Goal: Find specific page/section: Find specific page/section

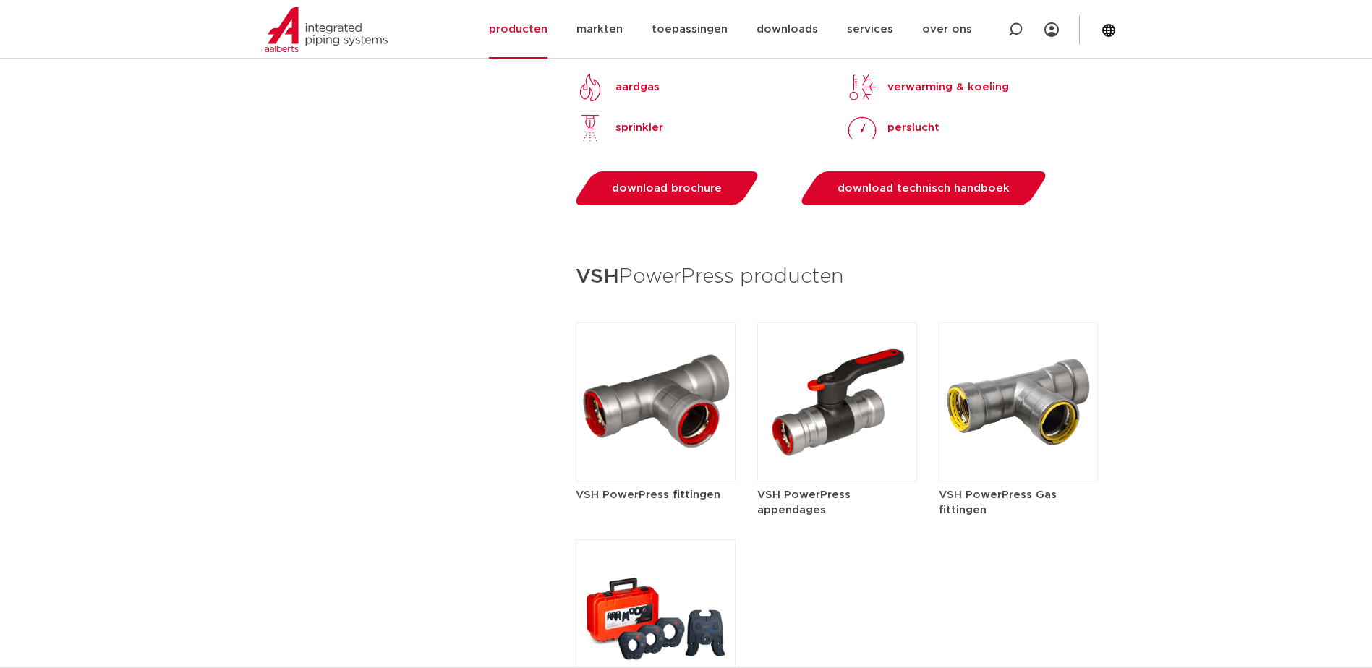
scroll to position [1591, 0]
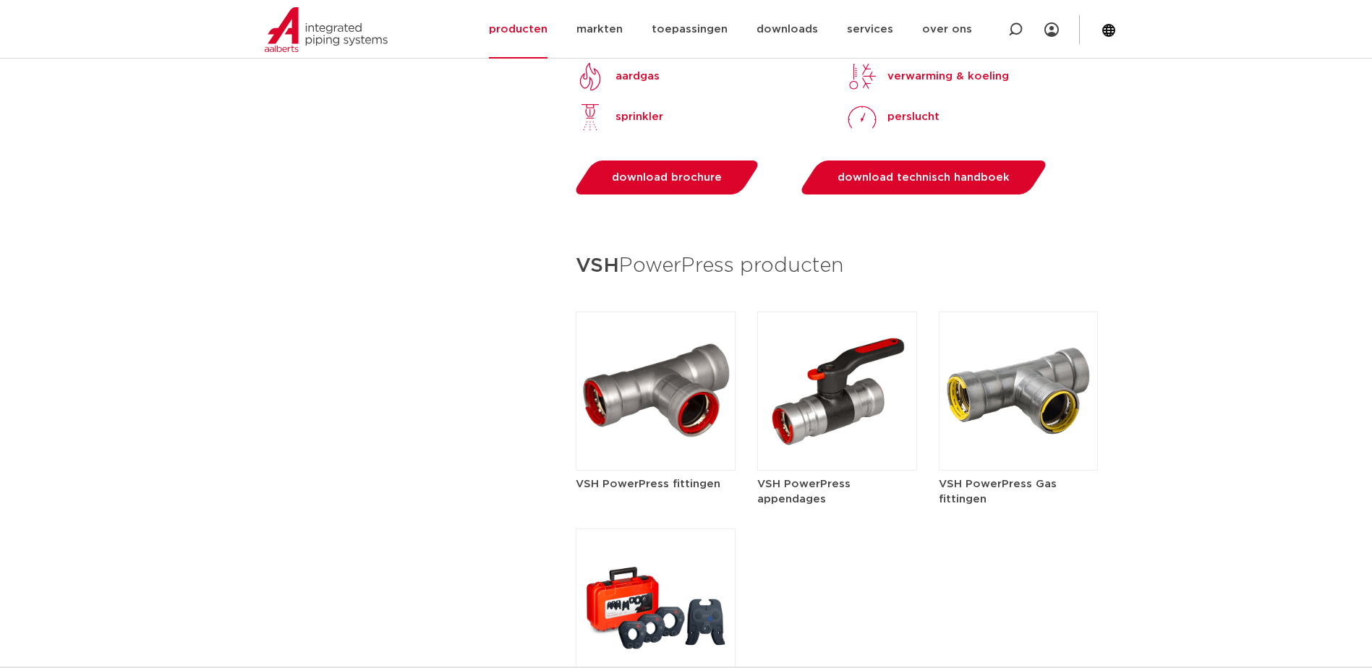
click at [684, 352] on img at bounding box center [656, 391] width 160 height 159
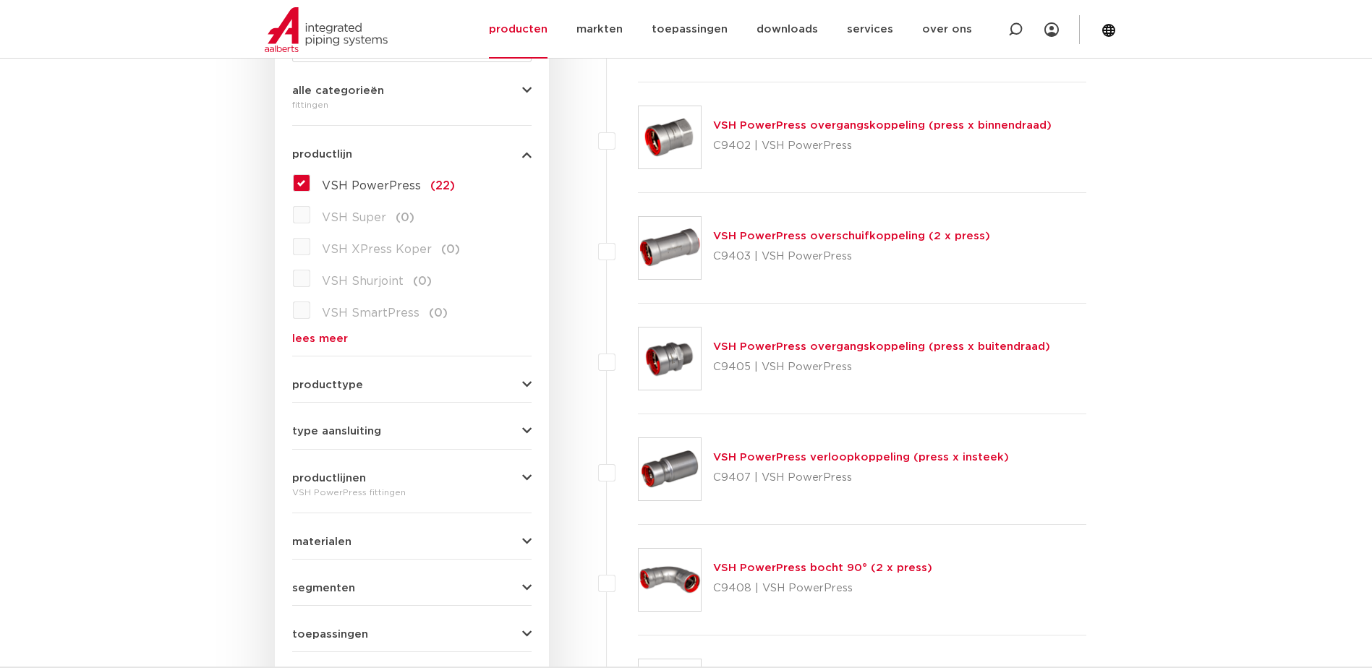
scroll to position [434, 0]
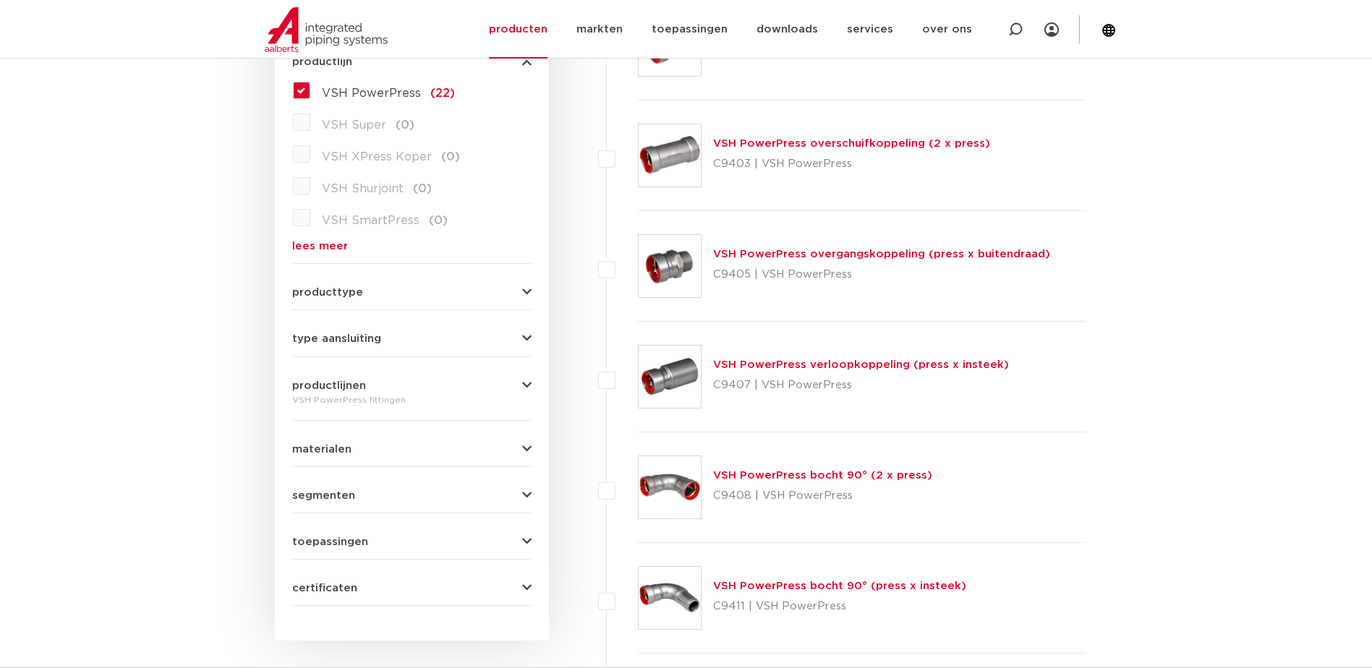
click at [383, 295] on button "producttype" at bounding box center [411, 292] width 239 height 11
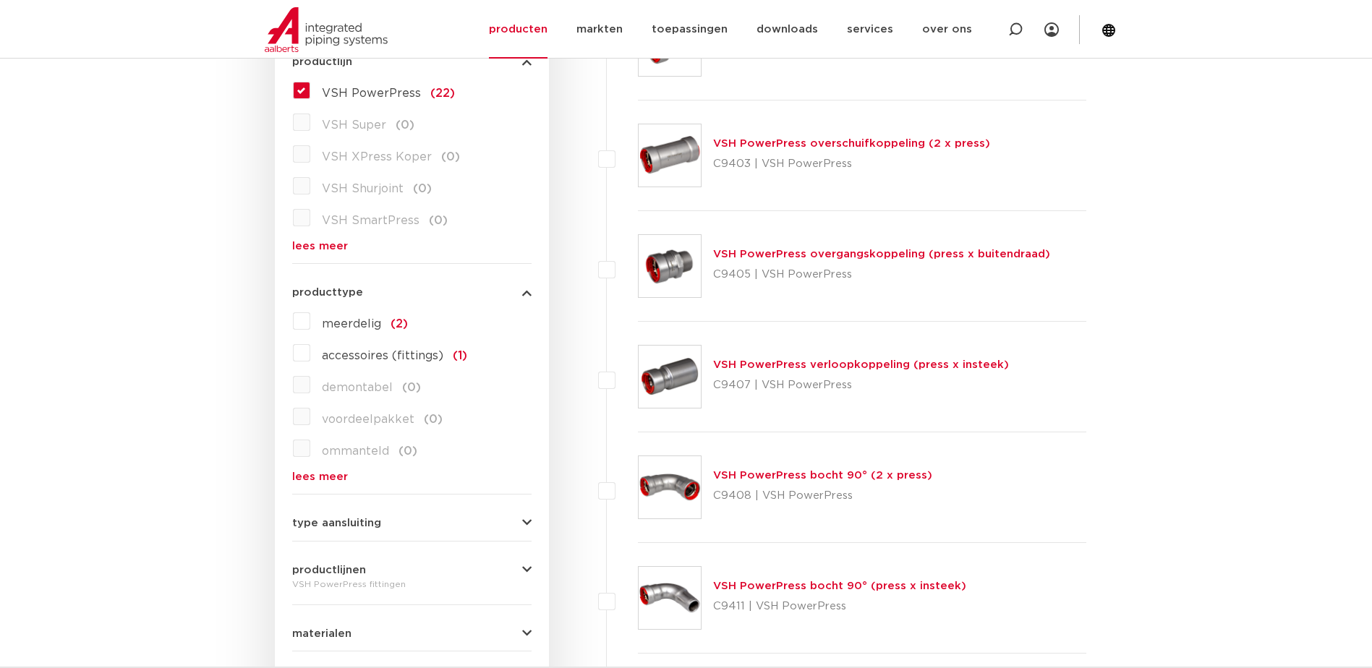
click at [383, 295] on button "producttype" at bounding box center [411, 292] width 239 height 11
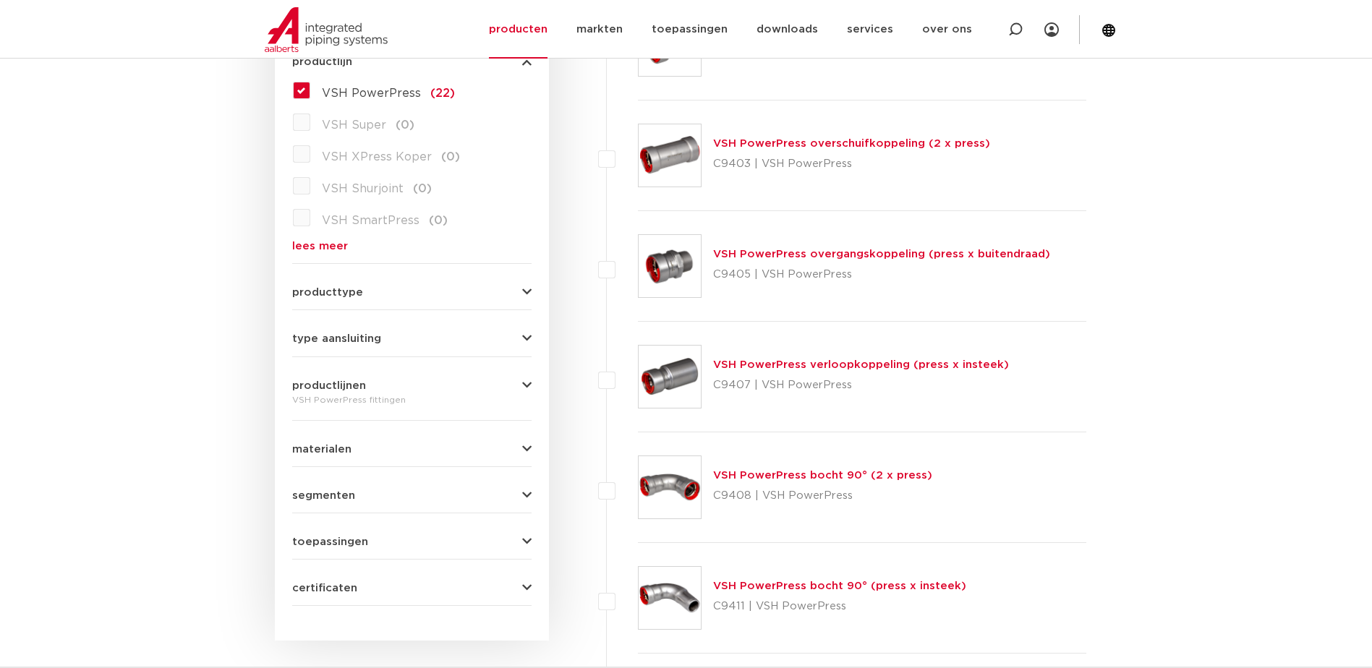
click at [416, 338] on button "type aansluiting" at bounding box center [411, 338] width 239 height 11
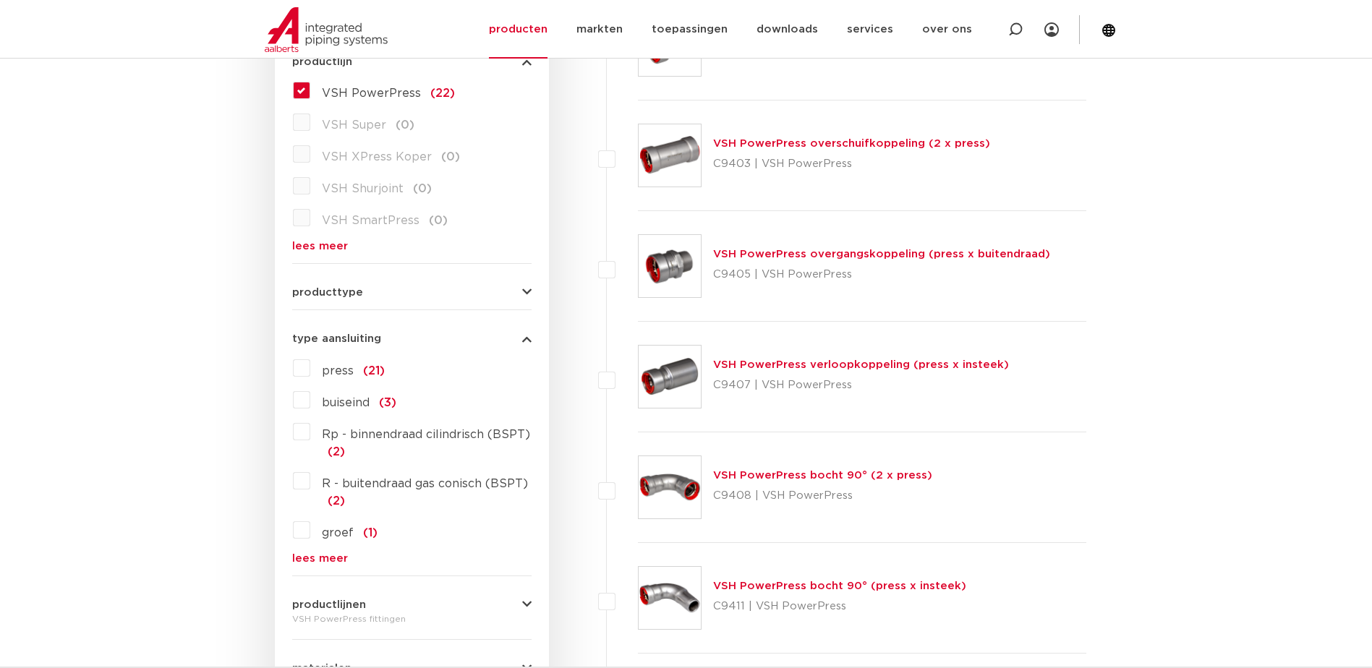
click at [416, 338] on button "type aansluiting" at bounding box center [411, 338] width 239 height 11
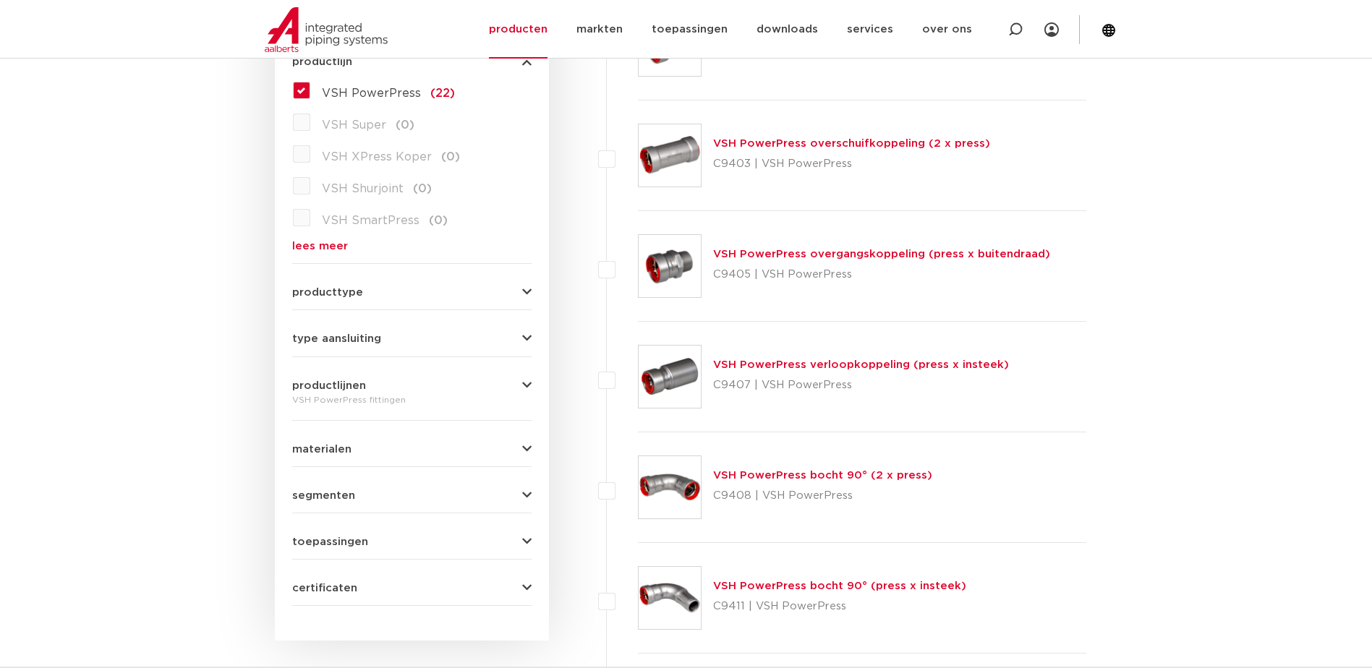
click at [442, 389] on button "productlijnen" at bounding box center [411, 385] width 239 height 11
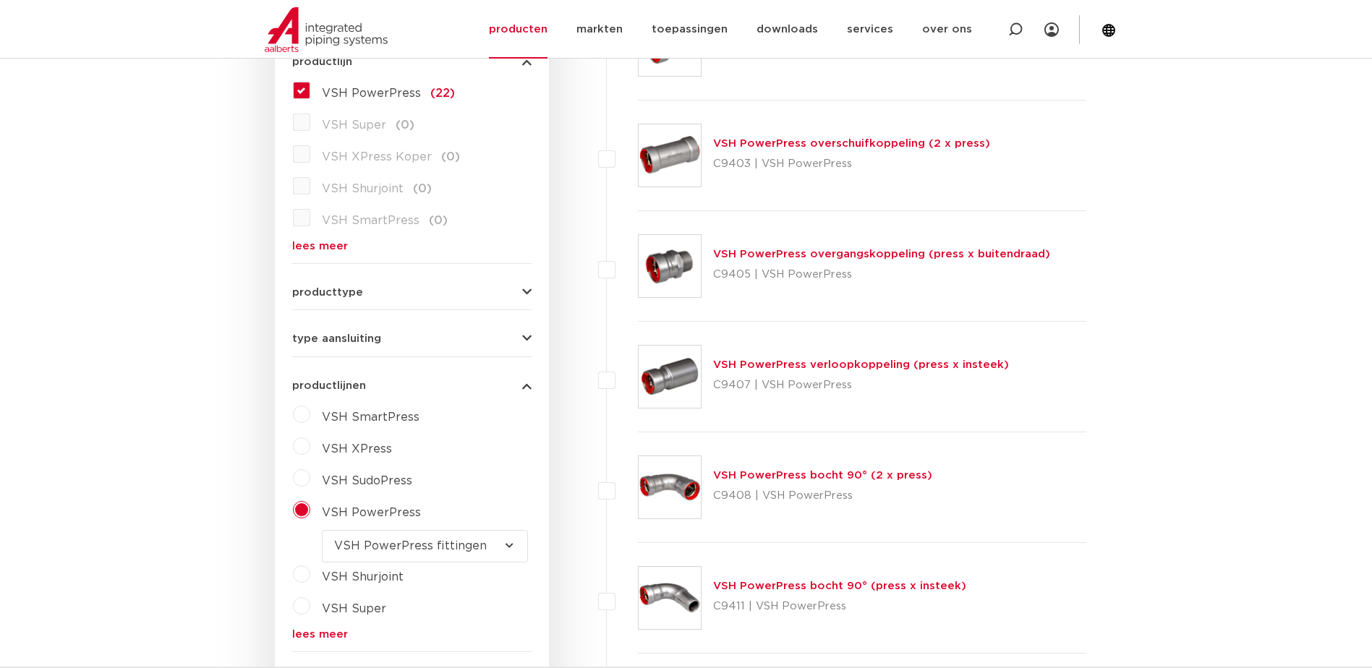
click at [442, 389] on button "productlijnen" at bounding box center [411, 385] width 239 height 11
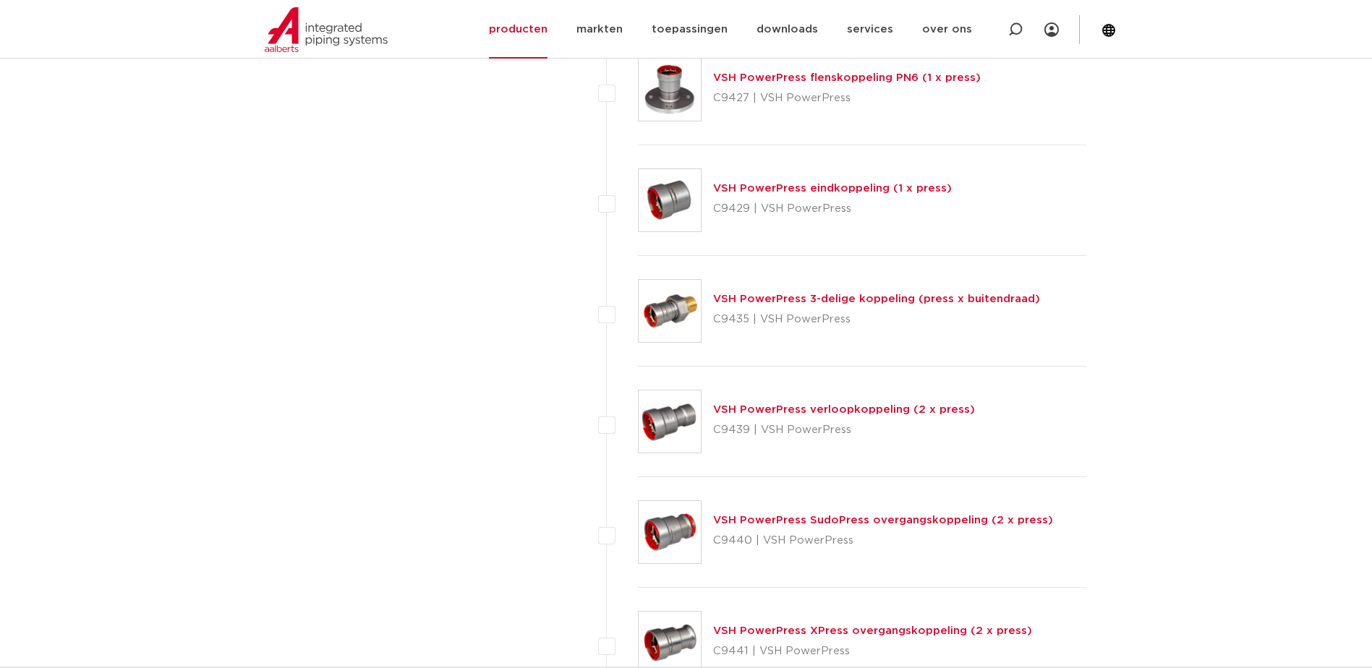
scroll to position [1736, 0]
